Goal: Task Accomplishment & Management: Manage account settings

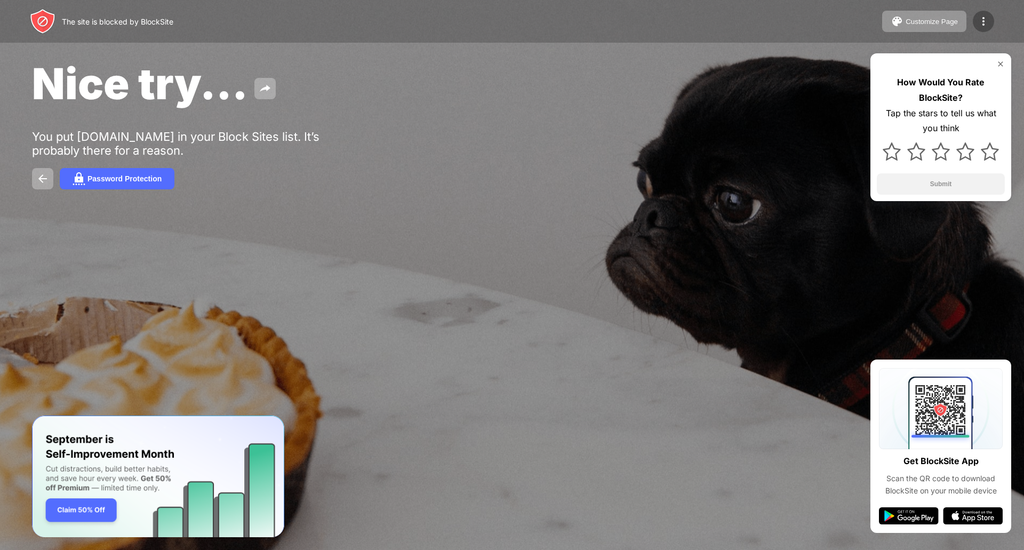
click at [979, 18] on img at bounding box center [983, 21] width 13 height 13
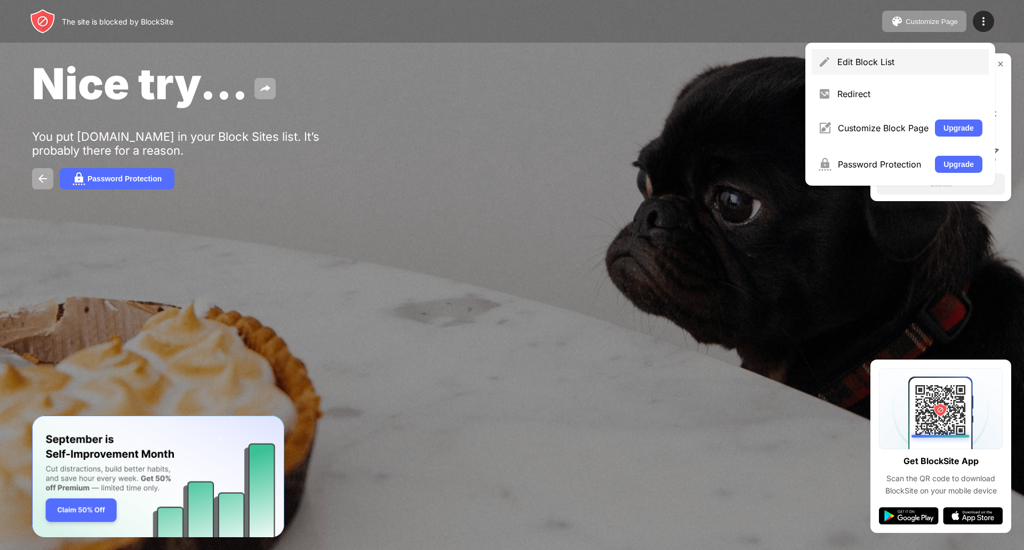
click at [847, 60] on div "Edit Block List" at bounding box center [909, 62] width 145 height 11
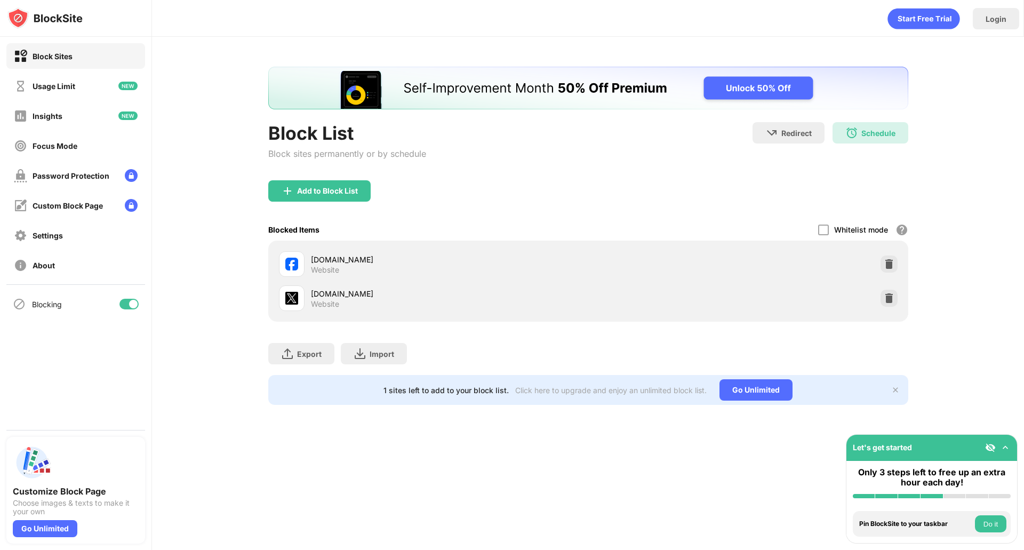
click at [126, 302] on div at bounding box center [128, 304] width 19 height 11
click at [130, 304] on div at bounding box center [128, 304] width 19 height 11
